Goal: Transaction & Acquisition: Subscribe to service/newsletter

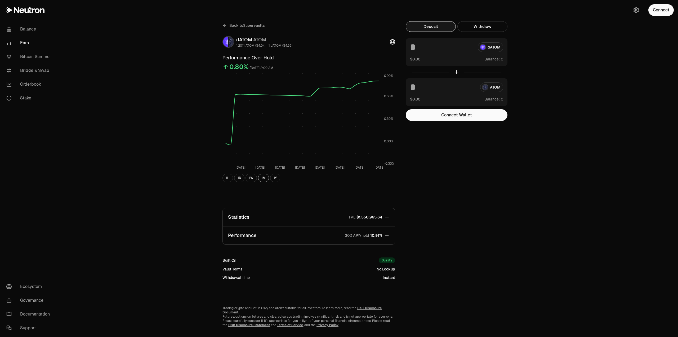
scroll to position [6, 0]
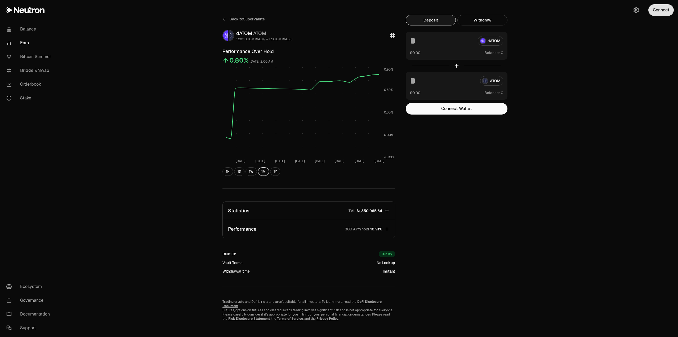
click at [653, 10] on button "Connect" at bounding box center [660, 10] width 25 height 12
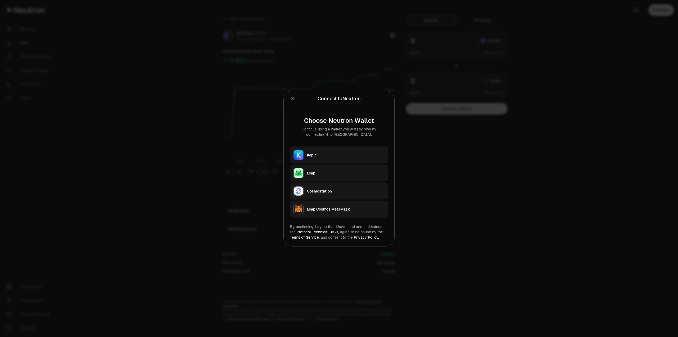
click at [326, 155] on div "Keplr" at bounding box center [346, 154] width 78 height 5
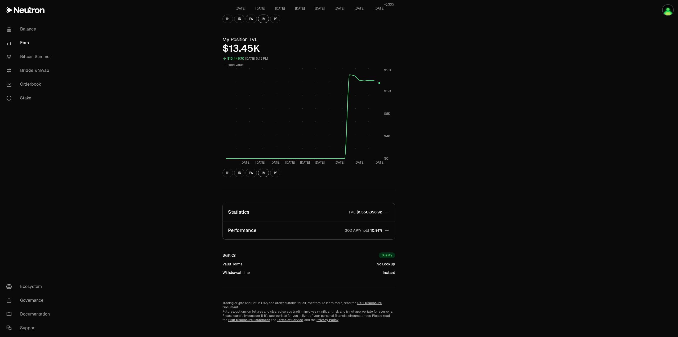
scroll to position [26, 0]
